Goal: Task Accomplishment & Management: Use online tool/utility

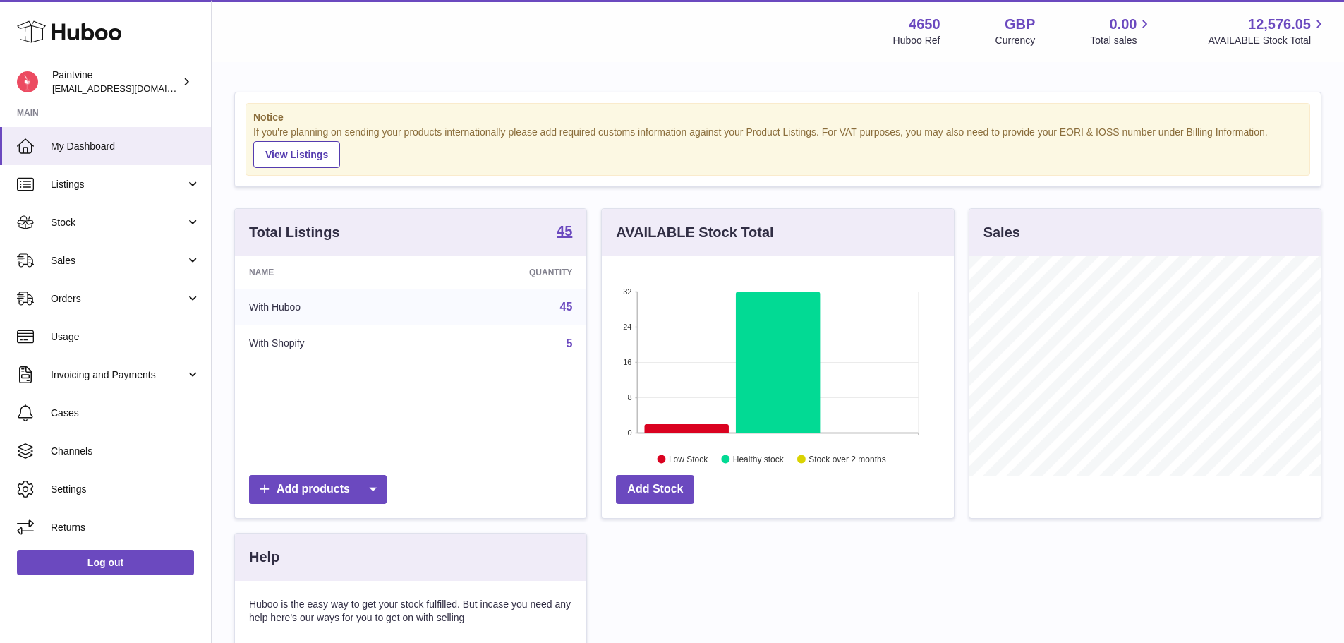
scroll to position [220, 352]
click at [104, 255] on span "Sales" at bounding box center [118, 260] width 135 height 13
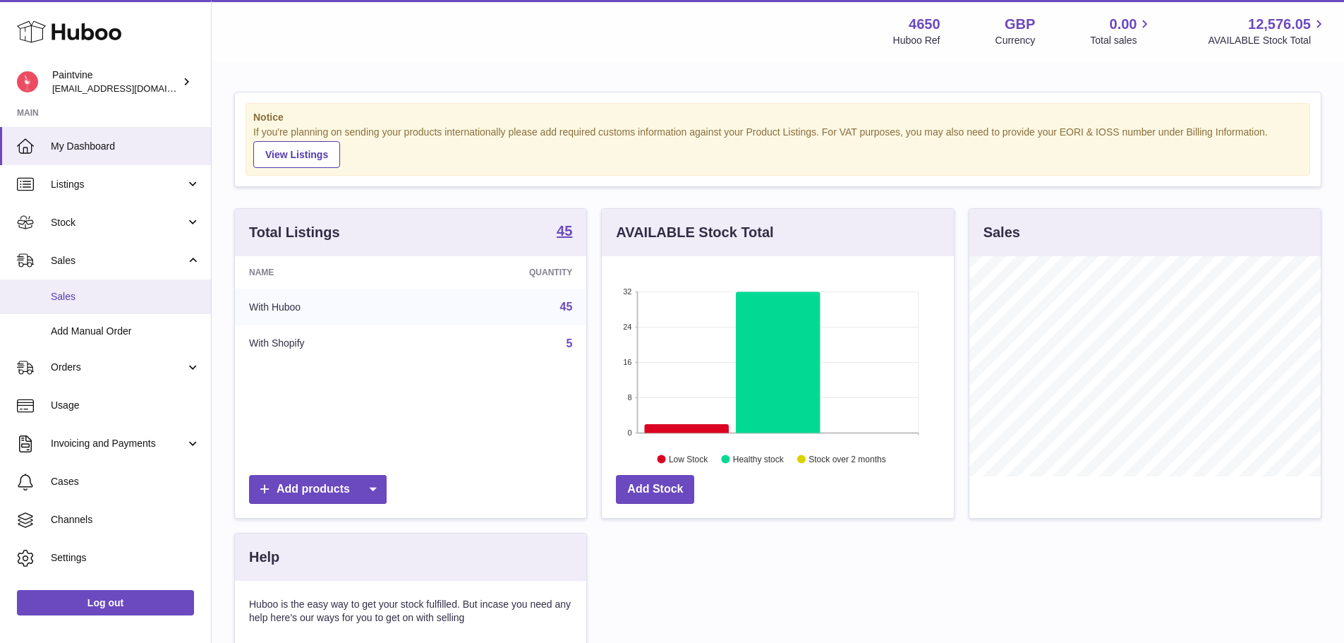
click at [101, 298] on span "Sales" at bounding box center [126, 296] width 150 height 13
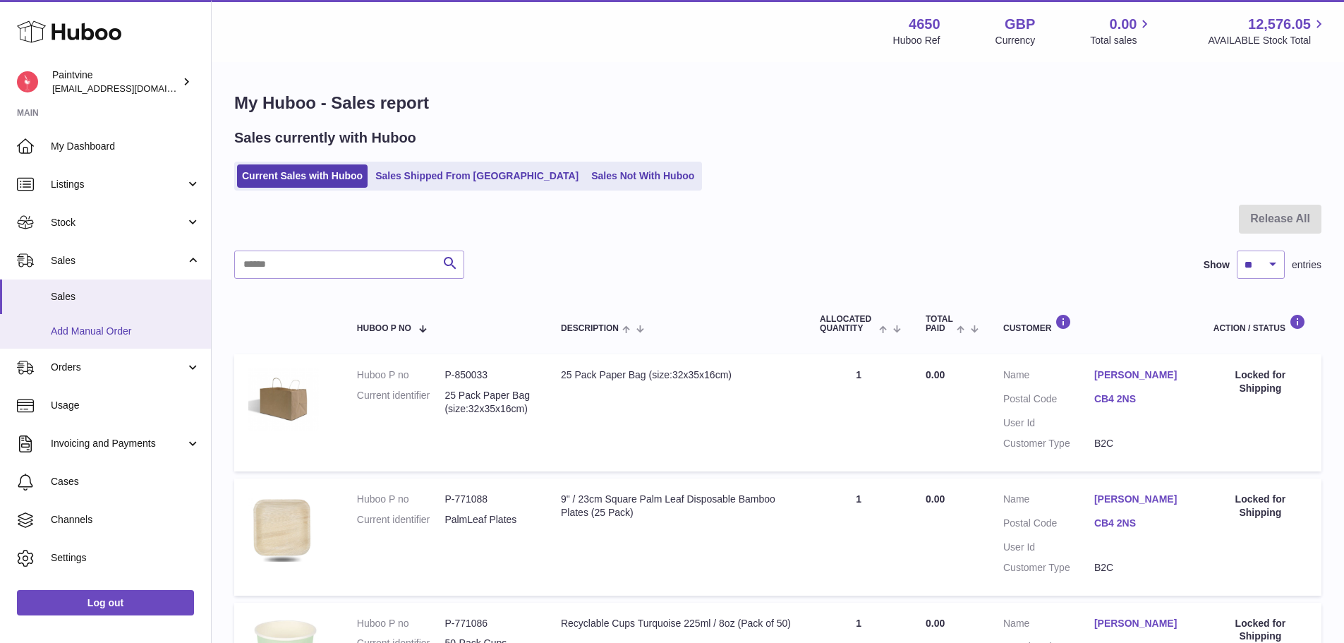
click at [107, 323] on link "Add Manual Order" at bounding box center [105, 331] width 211 height 35
